Goal: Task Accomplishment & Management: Manage account settings

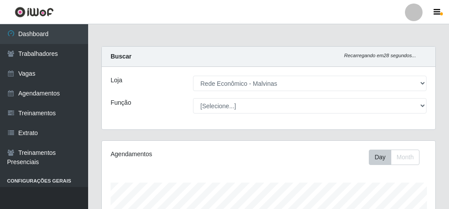
select select "194"
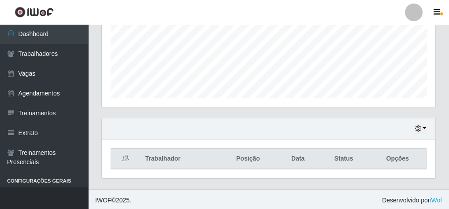
scroll to position [182, 334]
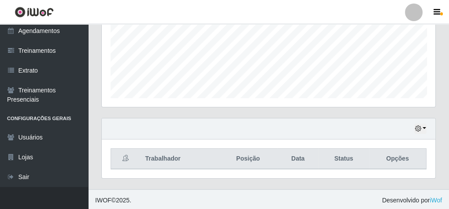
click at [204, 105] on div "Agendamentos Day Month 30/08 Agendamentos 45.42" at bounding box center [269, 15] width 334 height 183
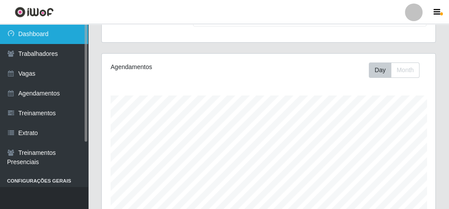
scroll to position [76, 0]
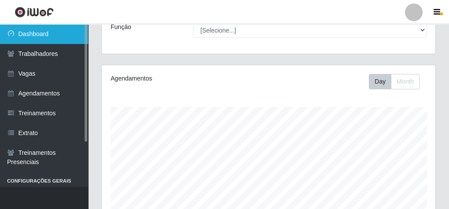
click at [38, 27] on link "Dashboard" at bounding box center [44, 34] width 88 height 20
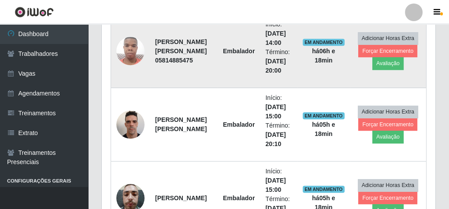
scroll to position [458, 0]
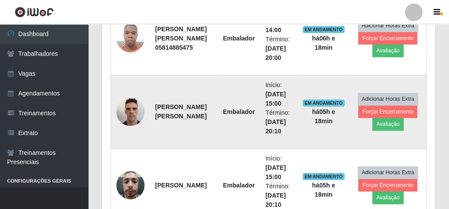
drag, startPoint x: 156, startPoint y: 100, endPoint x: 177, endPoint y: 118, distance: 27.8
click at [177, 118] on strong "[PERSON_NAME] [PERSON_NAME]" at bounding box center [181, 112] width 52 height 16
copy strong "[PERSON_NAME] [PERSON_NAME]"
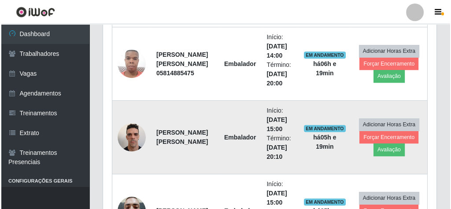
scroll to position [464, 0]
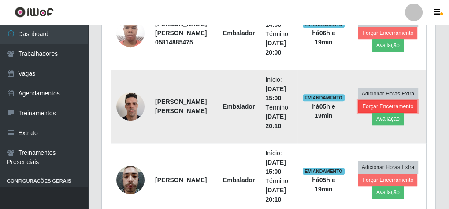
click at [385, 104] on button "Forçar Encerramento" at bounding box center [387, 106] width 59 height 12
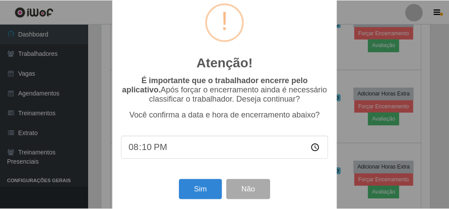
scroll to position [29, 0]
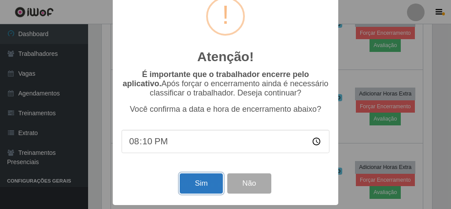
click at [187, 188] on button "Sim" at bounding box center [201, 184] width 43 height 21
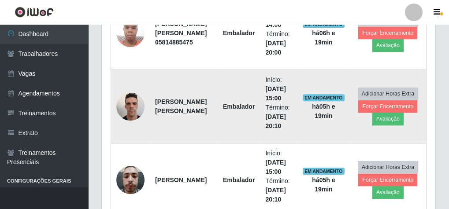
scroll to position [182, 331]
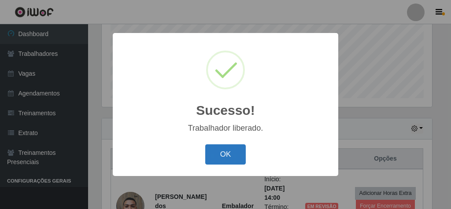
click at [232, 155] on button "OK" at bounding box center [225, 155] width 41 height 21
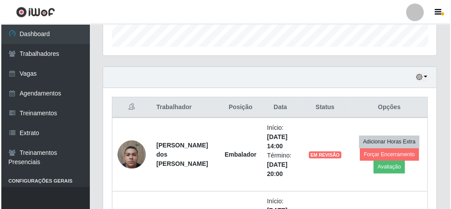
scroll to position [323, 0]
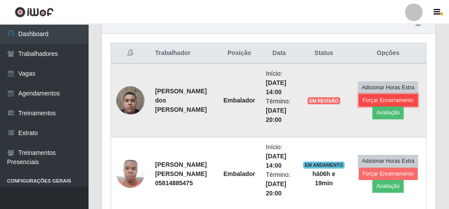
click at [386, 98] on button "Forçar Encerramento" at bounding box center [388, 100] width 59 height 12
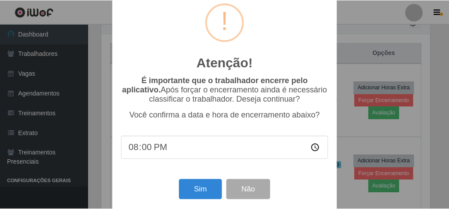
scroll to position [29, 0]
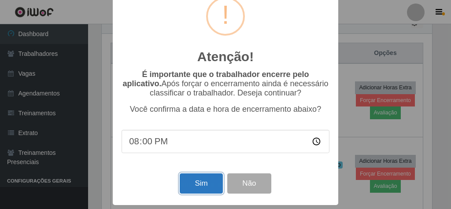
click at [194, 181] on button "Sim" at bounding box center [201, 184] width 43 height 21
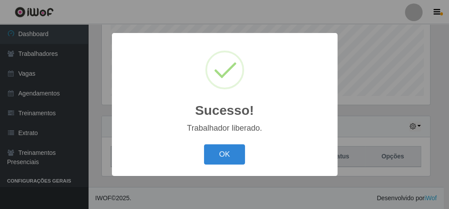
scroll to position [182, 331]
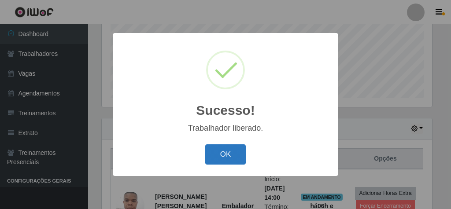
click at [218, 158] on button "OK" at bounding box center [225, 155] width 41 height 21
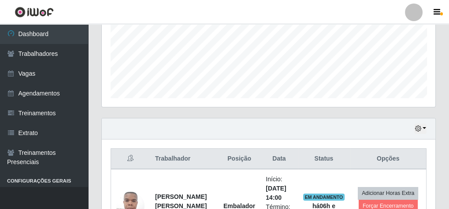
scroll to position [323, 0]
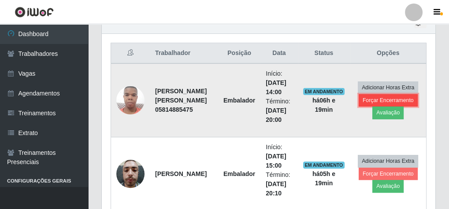
click at [391, 97] on button "Forçar Encerramento" at bounding box center [388, 100] width 59 height 12
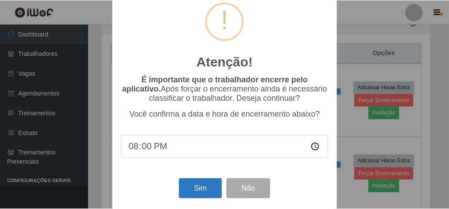
scroll to position [29, 0]
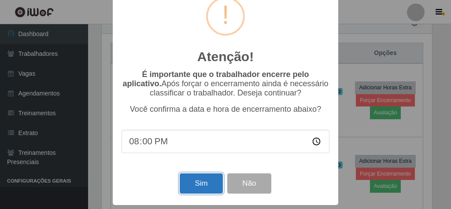
click at [203, 179] on button "Sim" at bounding box center [201, 184] width 43 height 21
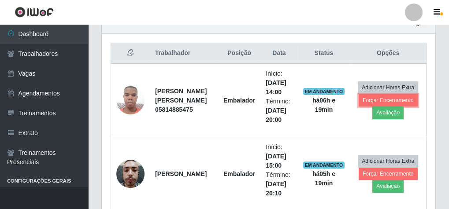
scroll to position [0, 0]
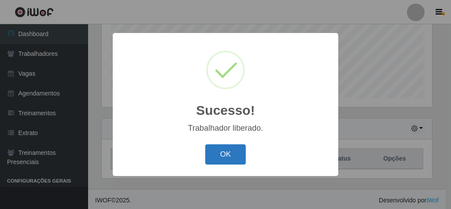
click at [235, 155] on button "OK" at bounding box center [225, 155] width 41 height 21
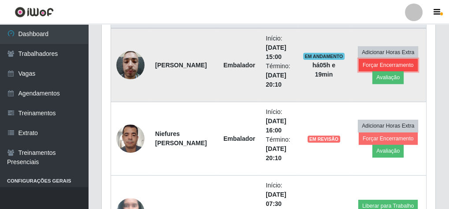
click at [382, 62] on button "Forçar Encerramento" at bounding box center [388, 65] width 59 height 12
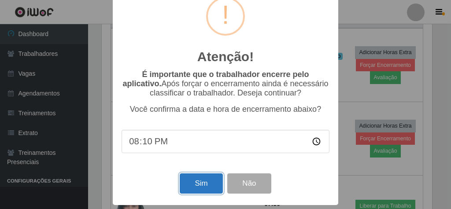
click at [198, 180] on button "Sim" at bounding box center [201, 184] width 43 height 21
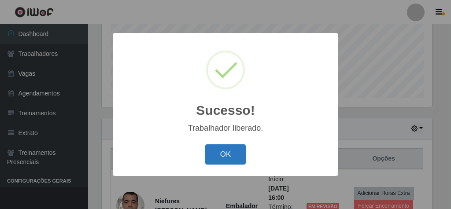
click at [219, 152] on button "OK" at bounding box center [225, 155] width 41 height 21
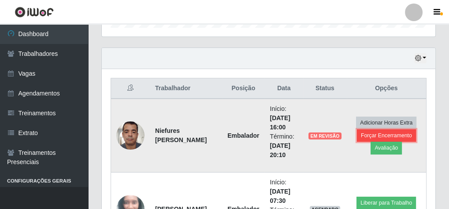
click at [389, 131] on button "Forçar Encerramento" at bounding box center [386, 136] width 59 height 12
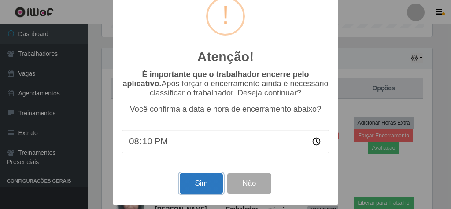
click at [182, 178] on button "Sim" at bounding box center [201, 184] width 43 height 21
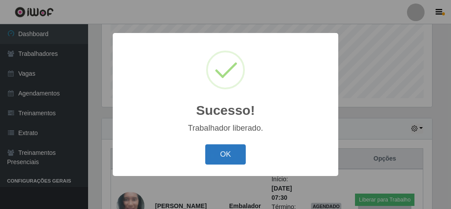
click at [215, 155] on button "OK" at bounding box center [225, 155] width 41 height 21
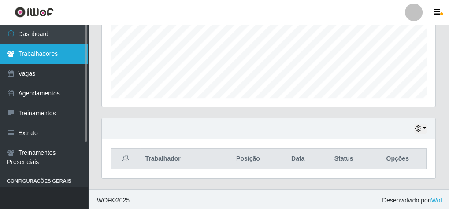
click at [44, 54] on link "Trabalhadores" at bounding box center [44, 54] width 88 height 20
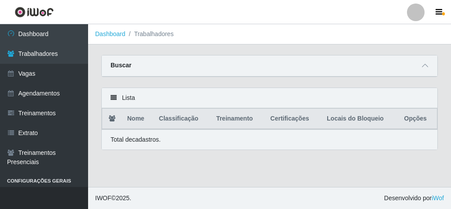
click at [247, 63] on div "Buscar" at bounding box center [270, 66] width 336 height 21
click at [425, 67] on icon at bounding box center [425, 66] width 6 height 6
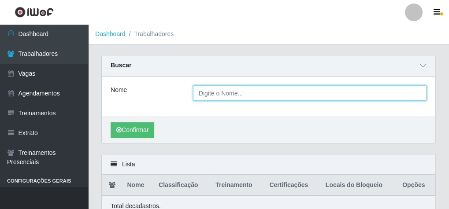
click at [212, 97] on input "Nome" at bounding box center [310, 92] width 234 height 15
paste input "[PERSON_NAME] [PERSON_NAME]"
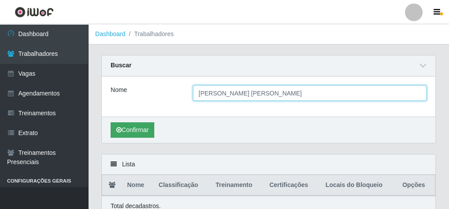
type input "[PERSON_NAME] [PERSON_NAME]"
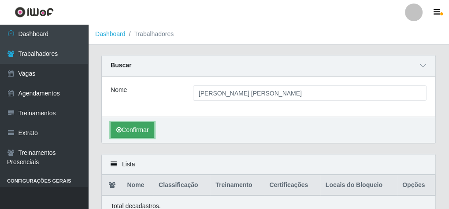
click at [132, 128] on button "Confirmar" at bounding box center [133, 130] width 44 height 15
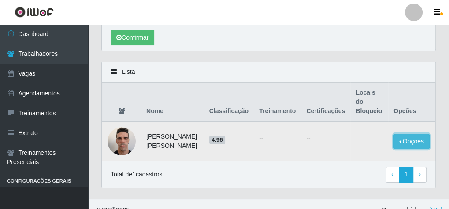
click at [414, 134] on button "Opções" at bounding box center [412, 141] width 36 height 15
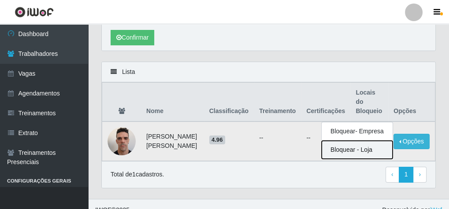
click at [365, 141] on button "Bloquear - Loja" at bounding box center [357, 150] width 71 height 18
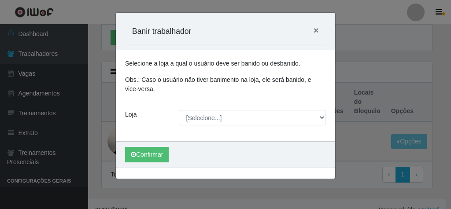
click at [232, 127] on div "Selecione a loja a qual o usuário deve ser banido ou desbanido. Obs.: Caso o us…" at bounding box center [225, 95] width 219 height 91
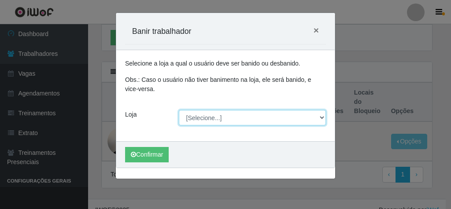
click at [234, 116] on select "[Selecione...] Rede Econômico - Malvinas Rede Econômico - Prata" at bounding box center [253, 117] width 148 height 15
select select "194"
click at [179, 110] on select "[Selecione...] Rede Econômico - Malvinas Rede Econômico - Prata" at bounding box center [253, 117] width 148 height 15
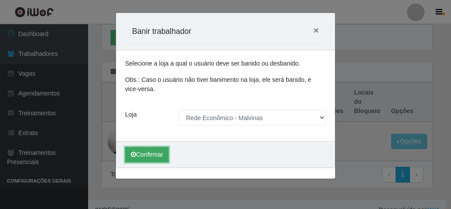
click at [145, 157] on button "Confirmar" at bounding box center [147, 154] width 44 height 15
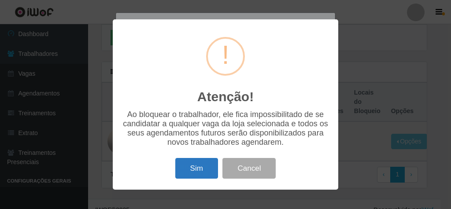
click at [185, 169] on button "Sim" at bounding box center [196, 168] width 43 height 21
